Goal: Information Seeking & Learning: Learn about a topic

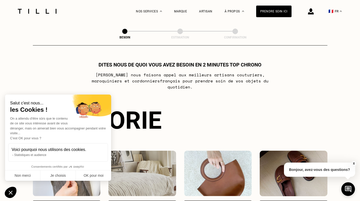
click at [44, 12] on img at bounding box center [37, 11] width 42 height 5
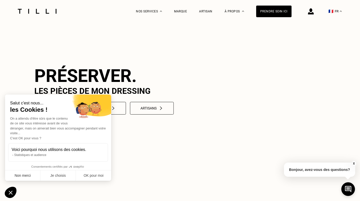
click at [24, 174] on button "Non merci" at bounding box center [22, 175] width 35 height 11
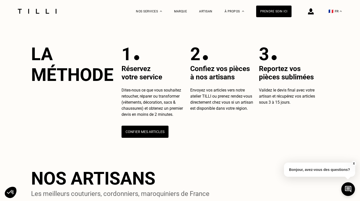
scroll to position [174, 0]
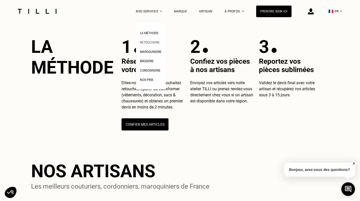
click at [153, 43] on span "Retoucherie" at bounding box center [150, 43] width 20 height 4
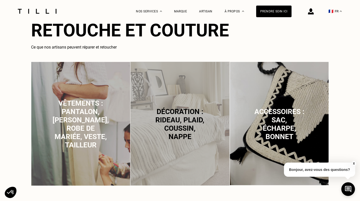
scroll to position [319, 0]
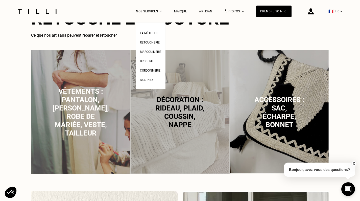
click at [147, 80] on span "Nos prix" at bounding box center [146, 80] width 13 height 4
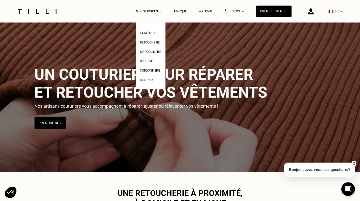
select select "FR"
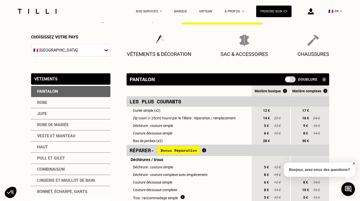
scroll to position [62, 0]
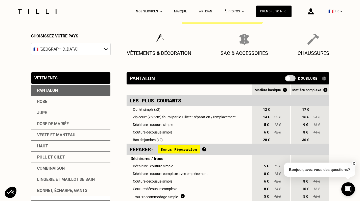
click at [353, 162] on button "X" at bounding box center [353, 163] width 5 height 6
click at [325, 79] on img at bounding box center [324, 78] width 4 height 4
click at [322, 79] on img at bounding box center [324, 78] width 4 height 4
click at [289, 79] on span at bounding box center [290, 78] width 11 height 6
click at [286, 80] on input "checkbox" at bounding box center [286, 80] width 0 height 0
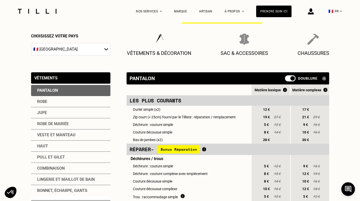
click at [289, 79] on span at bounding box center [290, 78] width 11 height 6
click at [286, 80] on input "checkbox" at bounding box center [286, 80] width 0 height 0
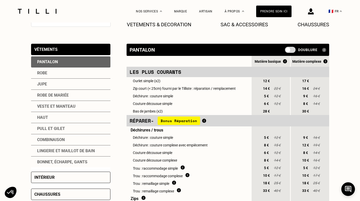
scroll to position [91, 0]
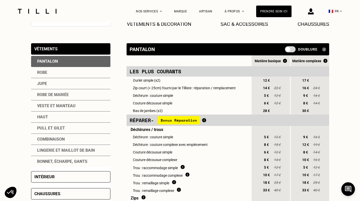
click at [74, 128] on div "Pull et gilet" at bounding box center [70, 127] width 79 height 11
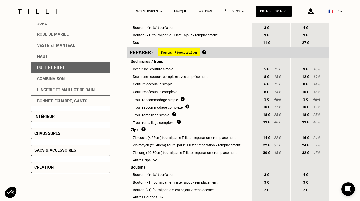
scroll to position [151, 0]
click at [93, 117] on div "Intérieur" at bounding box center [70, 116] width 79 height 11
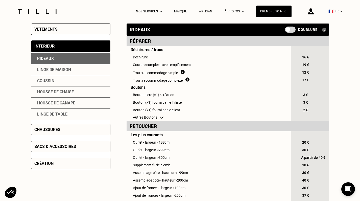
scroll to position [110, 0]
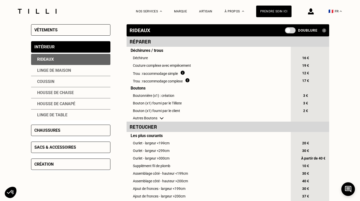
click at [64, 72] on div "Linge de maison" at bounding box center [70, 70] width 79 height 11
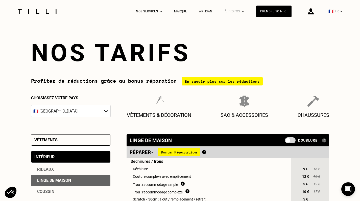
scroll to position [0, 0]
click at [238, 41] on span "Nos boutiques" at bounding box center [239, 43] width 23 height 4
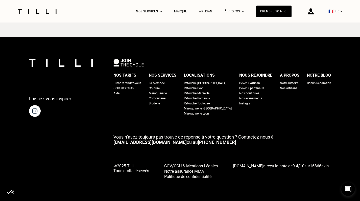
scroll to position [919, 0]
